Goal: Information Seeking & Learning: Learn about a topic

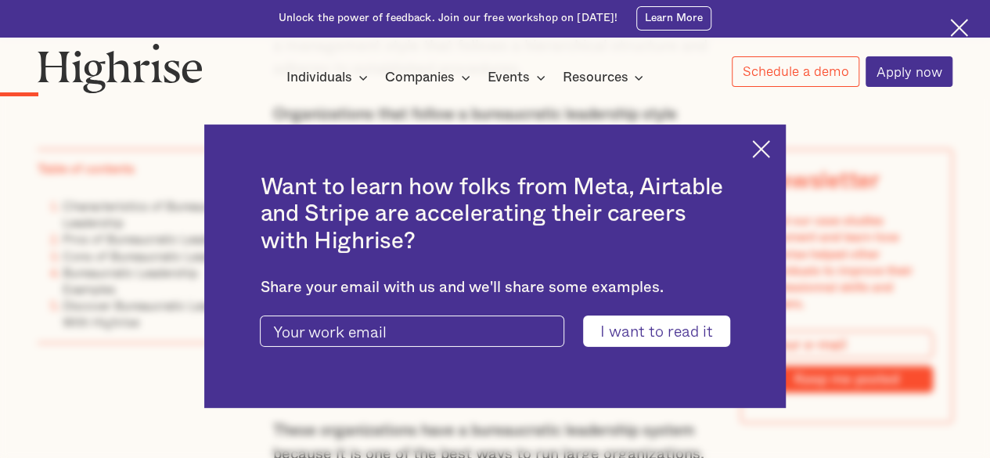
scroll to position [1238, 0]
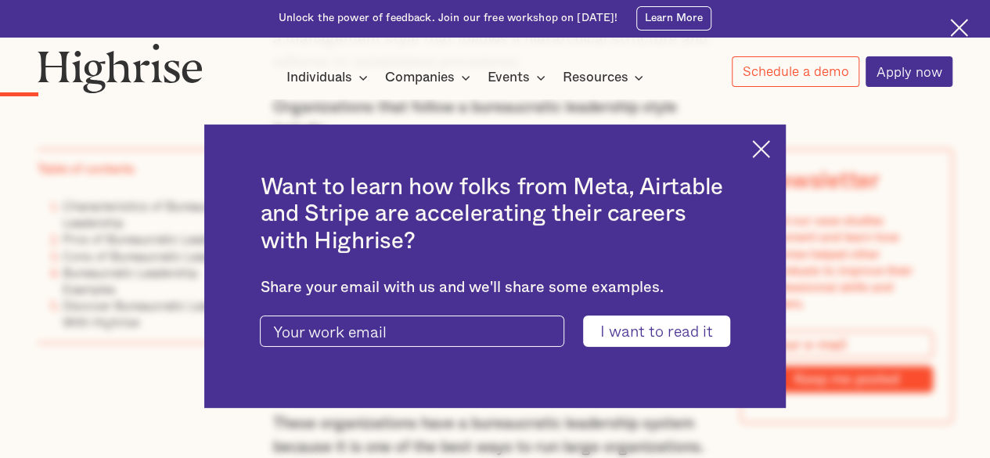
click at [770, 149] on img at bounding box center [761, 149] width 18 height 18
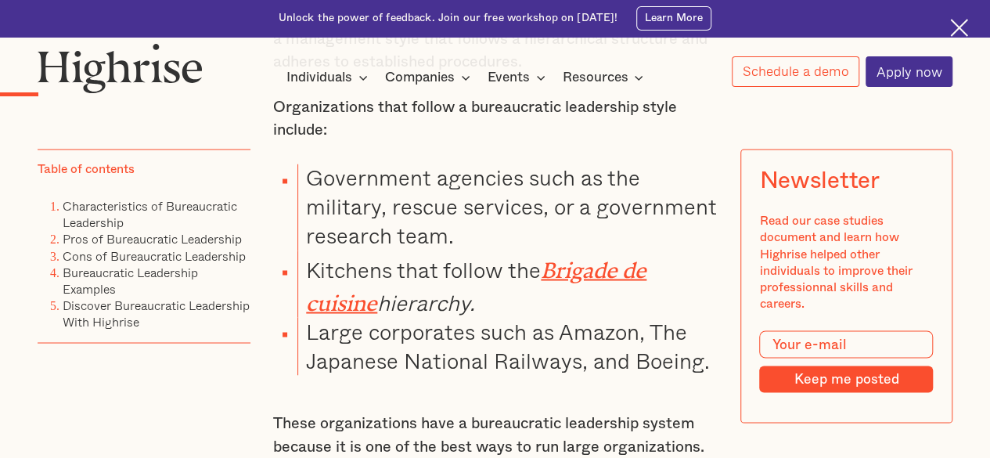
click at [959, 29] on img at bounding box center [959, 28] width 18 height 18
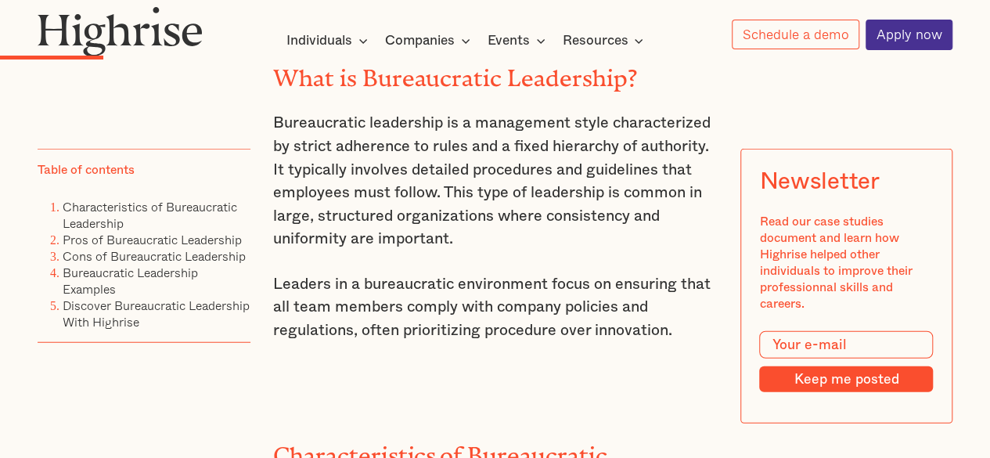
scroll to position [1860, 0]
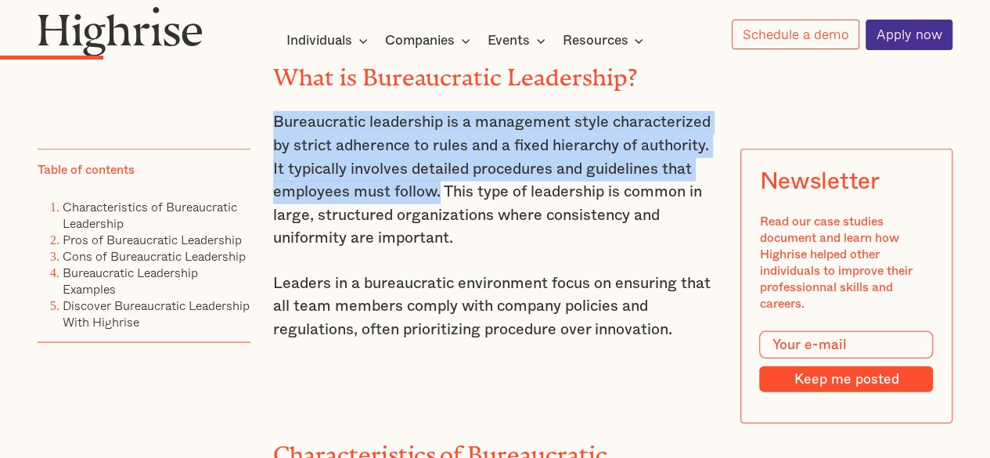
drag, startPoint x: 272, startPoint y: 134, endPoint x: 439, endPoint y: 199, distance: 179.1
click at [439, 199] on p "Bureaucratic leadership is a management style characterized by strict adherence…" at bounding box center [495, 180] width 444 height 139
copy p "Bureaucratic leadership is a management style characterized by strict adherence…"
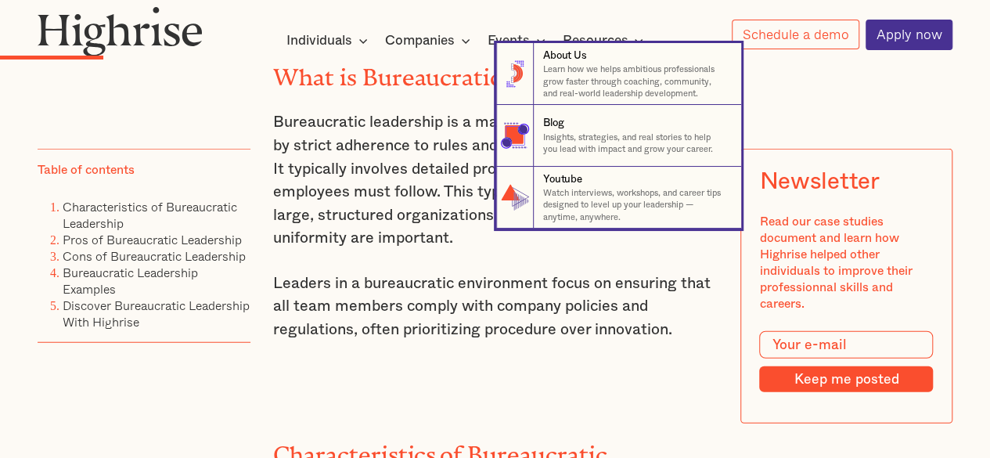
click at [457, 228] on nav "8 About Us Learn how we helps ambitious professionals grow faster through coach…" at bounding box center [495, 135] width 988 height 185
click at [477, 218] on nav "8 About Us Learn how we helps ambitious professionals grow faster through coach…" at bounding box center [495, 135] width 988 height 185
drag, startPoint x: 477, startPoint y: 218, endPoint x: 420, endPoint y: 194, distance: 62.0
click at [420, 194] on nav "8 About Us Learn how we helps ambitious professionals grow faster through coach…" at bounding box center [495, 135] width 988 height 185
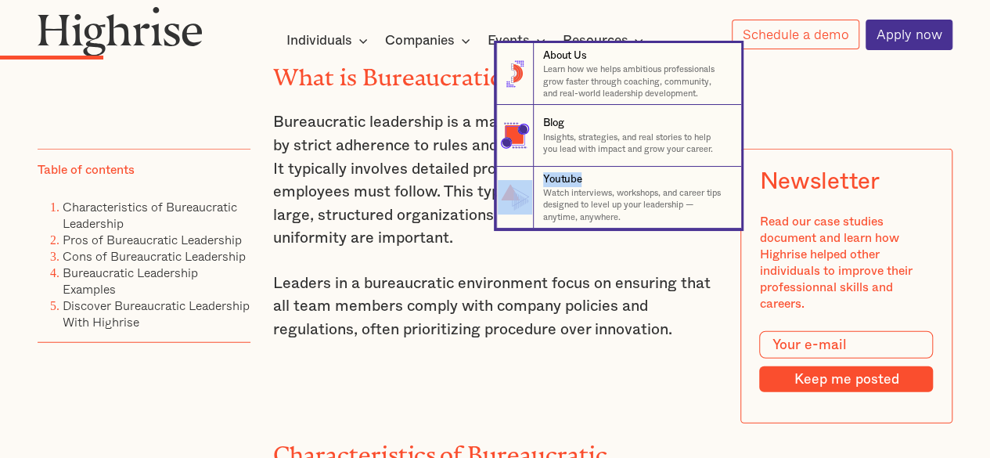
click at [420, 194] on nav "8 About Us Learn how we helps ambitious professionals grow faster through coach…" at bounding box center [495, 135] width 988 height 185
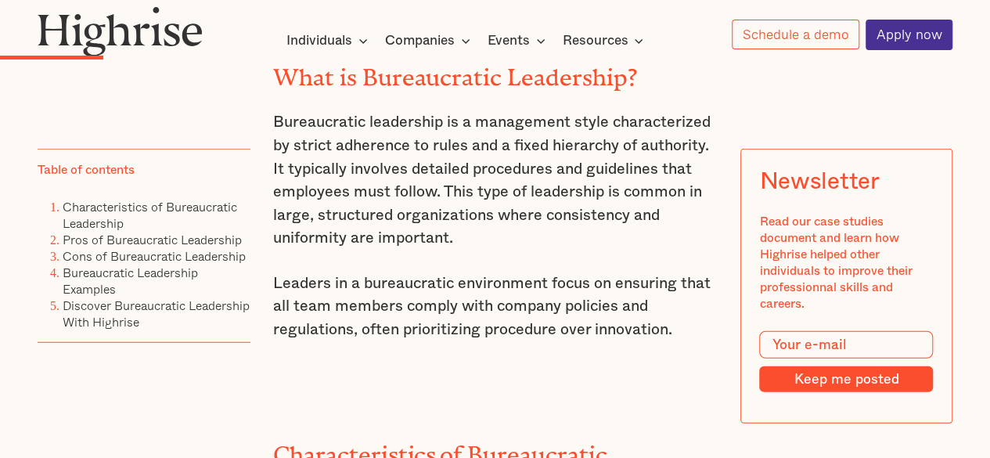
click at [580, 248] on p "Bureaucratic leadership is a management style characterized by strict adherence…" at bounding box center [495, 180] width 444 height 139
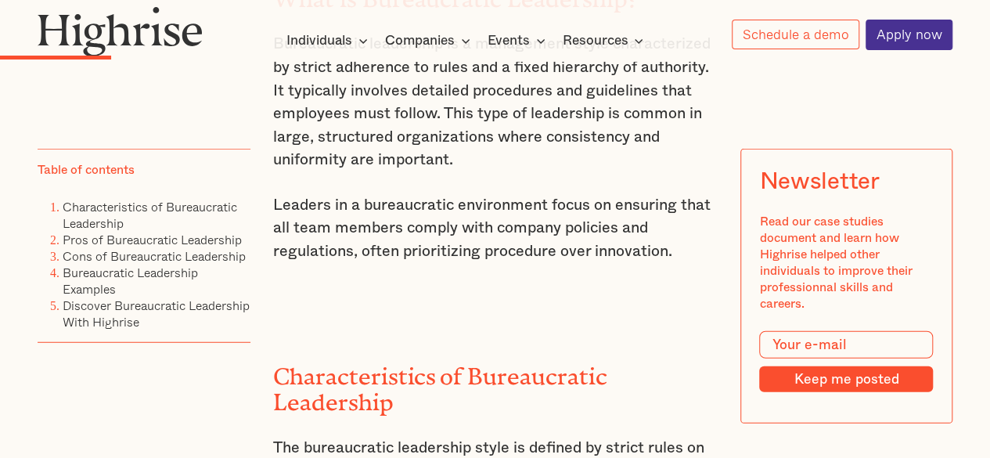
scroll to position [1940, 0]
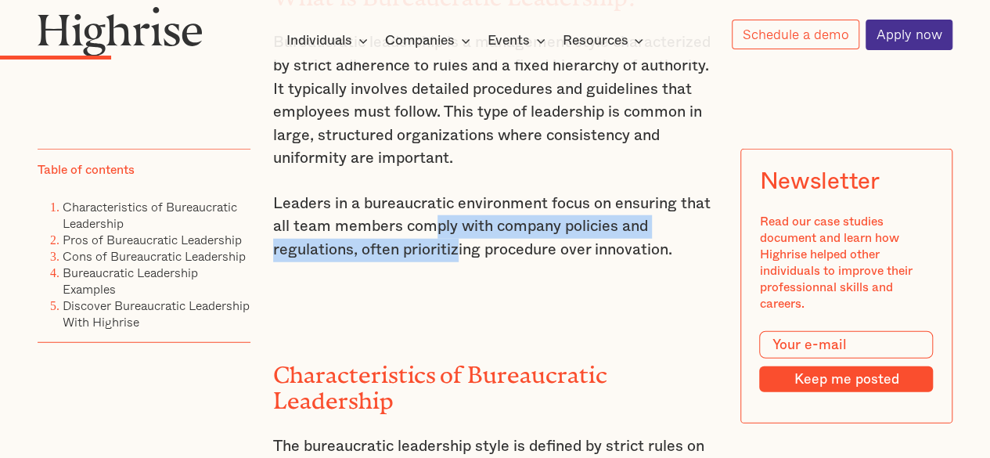
drag, startPoint x: 437, startPoint y: 234, endPoint x: 455, endPoint y: 253, distance: 27.1
click at [455, 253] on p "Leaders in a bureaucratic environment focus on ensuring that all team members c…" at bounding box center [495, 227] width 444 height 70
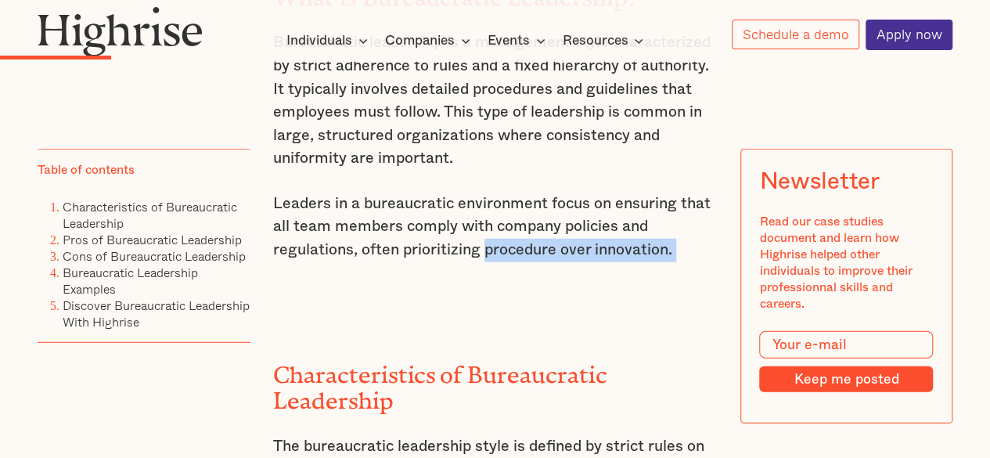
drag, startPoint x: 483, startPoint y: 262, endPoint x: 591, endPoint y: 284, distance: 110.2
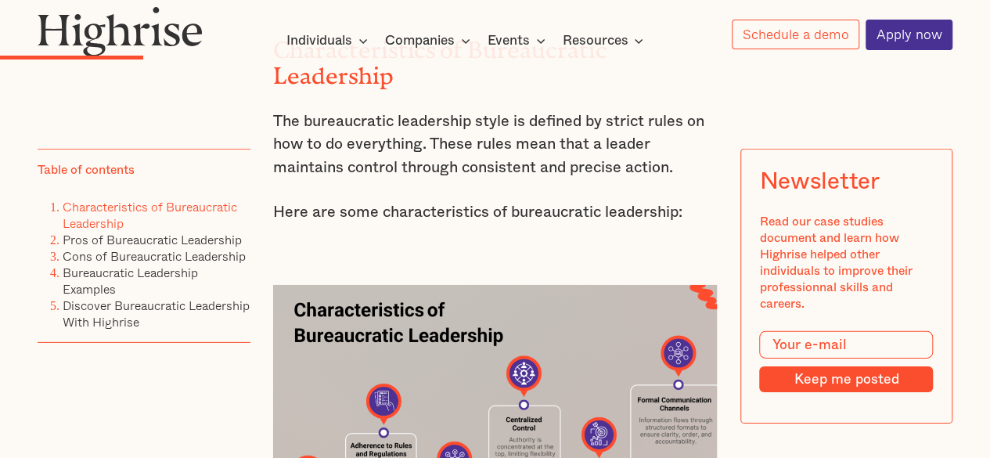
scroll to position [2268, 0]
